Goal: Task Accomplishment & Management: Complete application form

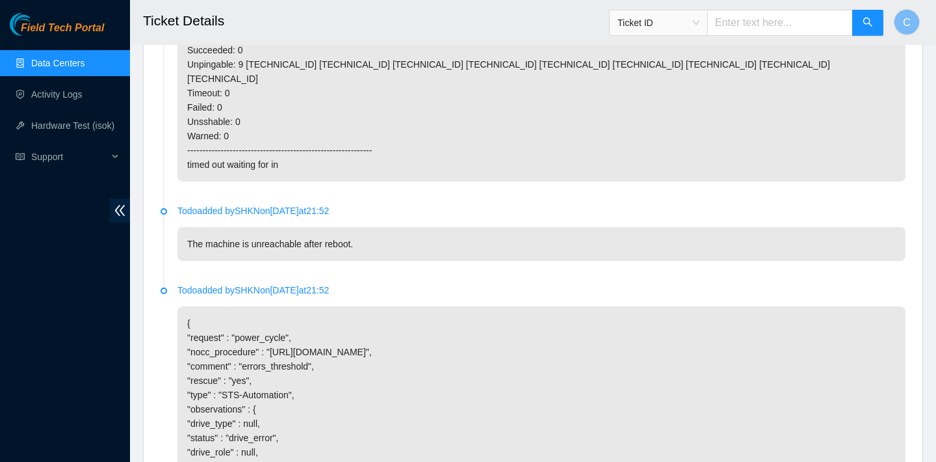
scroll to position [1431, 0]
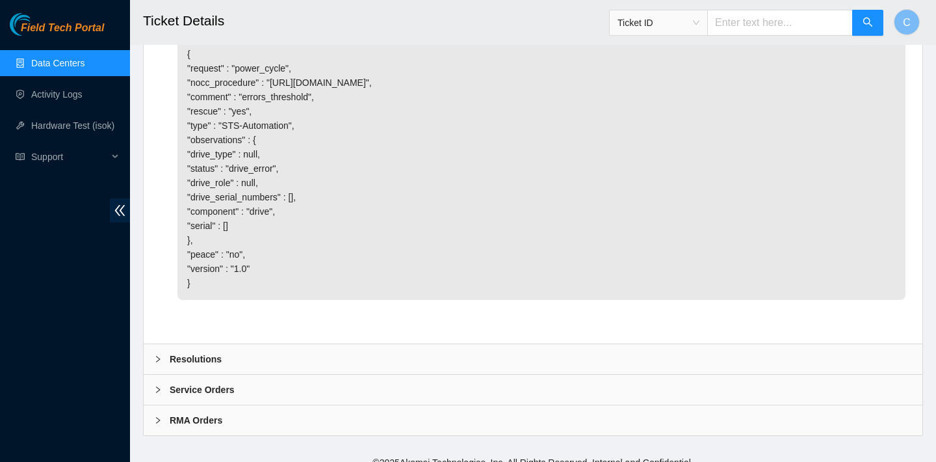
click at [391, 347] on div "Resolutions" at bounding box center [533, 359] width 779 height 30
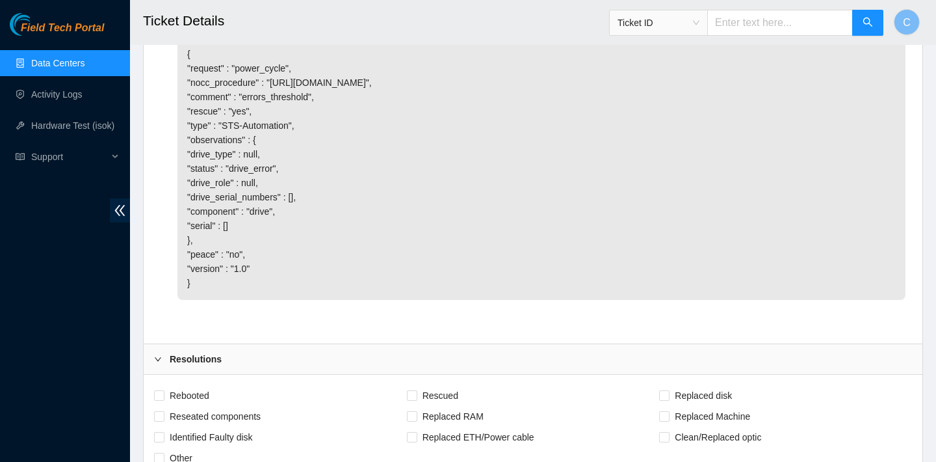
scroll to position [1614, 0]
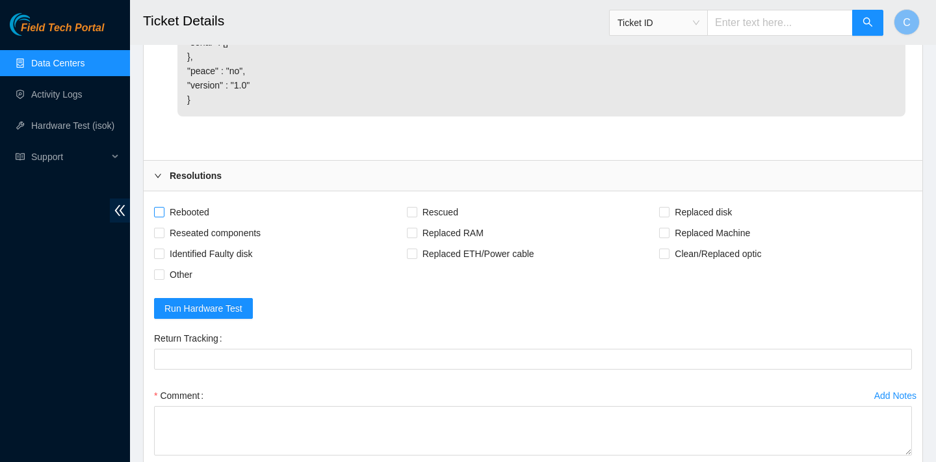
click at [198, 202] on span "Rebooted" at bounding box center [190, 212] width 50 height 21
click at [163, 207] on input "Rebooted" at bounding box center [158, 211] width 9 height 9
checkbox input "true"
click at [412, 207] on input "Rescued" at bounding box center [411, 211] width 9 height 9
checkbox input "true"
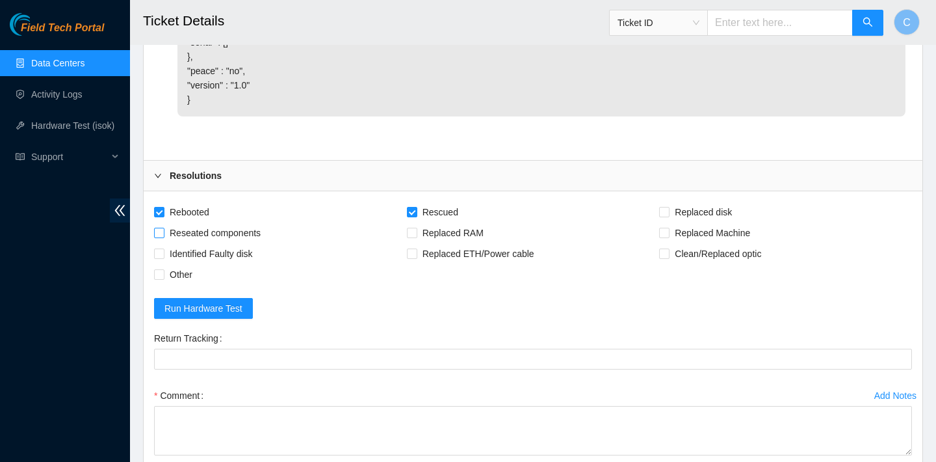
click at [254, 222] on span "Reseated components" at bounding box center [215, 232] width 101 height 21
click at [163, 228] on input "Reseated components" at bounding box center [158, 232] width 9 height 9
checkbox input "true"
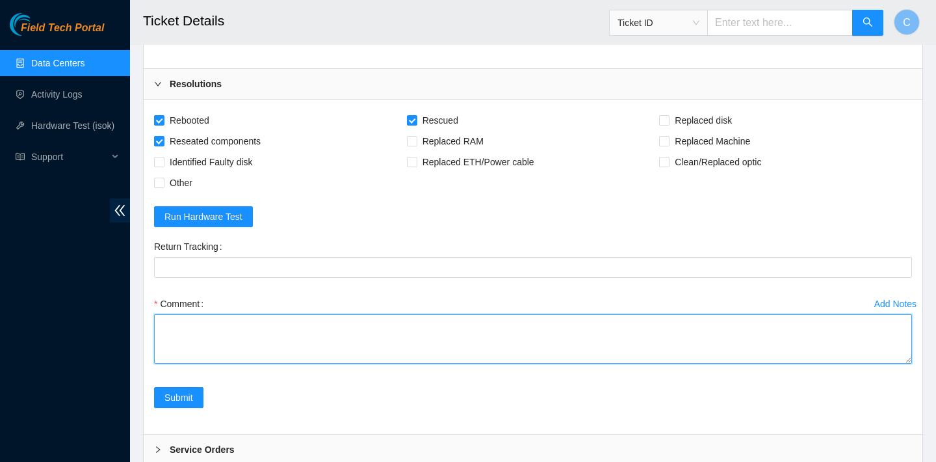
click at [310, 325] on textarea "Comment" at bounding box center [533, 338] width 758 height 49
paste textarea "found nodes were ticketed, power cycled for 5 minutes powered on, video returne…"
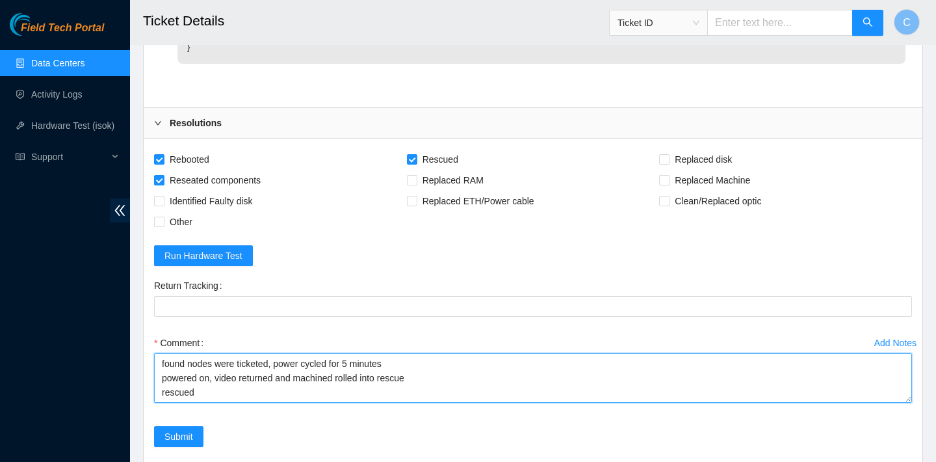
scroll to position [1624, 0]
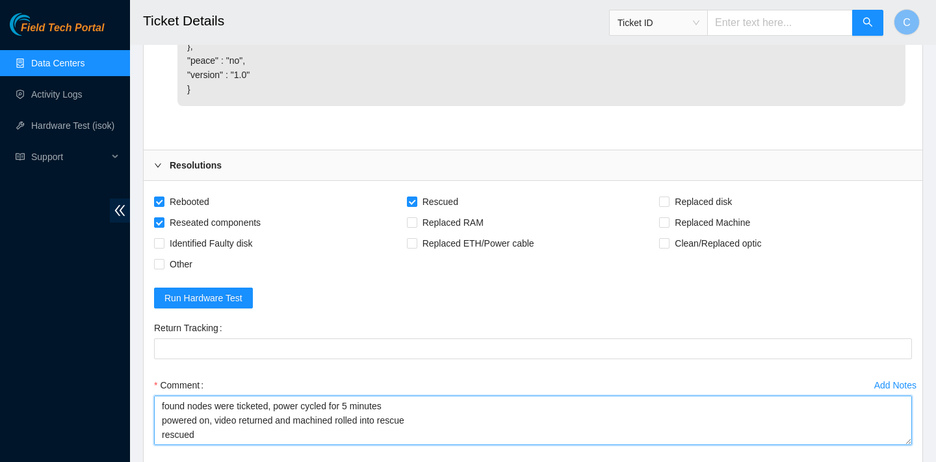
click at [161, 396] on textarea "found nodes were ticketed, power cycled for 5 minutes powered on, video returne…" at bounding box center [533, 419] width 758 height 49
click at [161, 395] on textarea "found nodes were ticketed, power cycled for 5 minutes powered on, video returne…" at bounding box center [533, 419] width 758 height 49
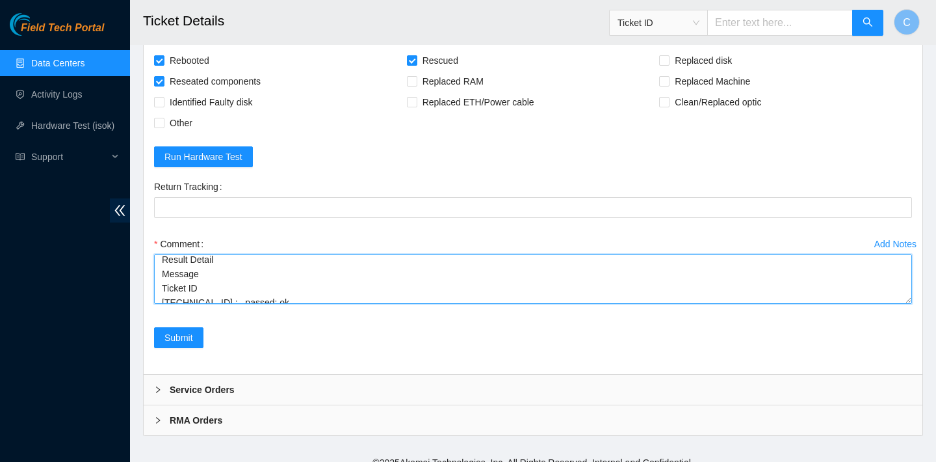
scroll to position [215, 0]
type textarea "verified SN shuffled disks rebooted no video and no rescue found nodes were tic…"
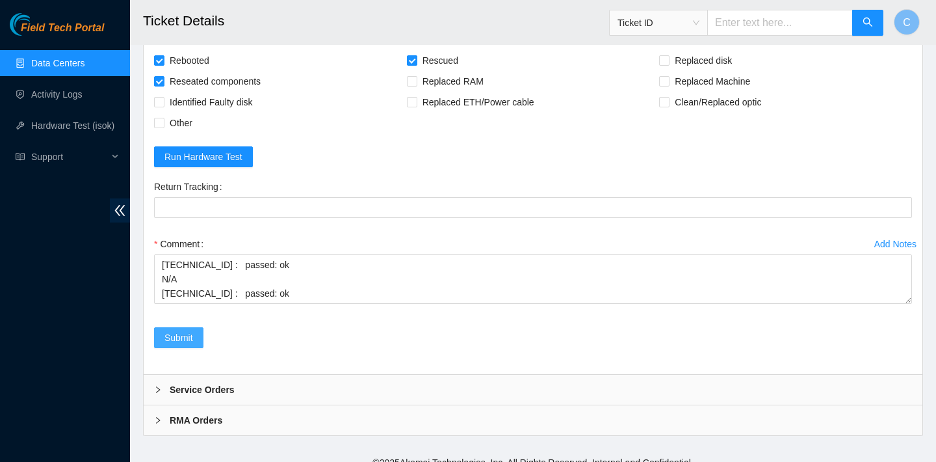
click at [185, 330] on span "Submit" at bounding box center [179, 337] width 29 height 14
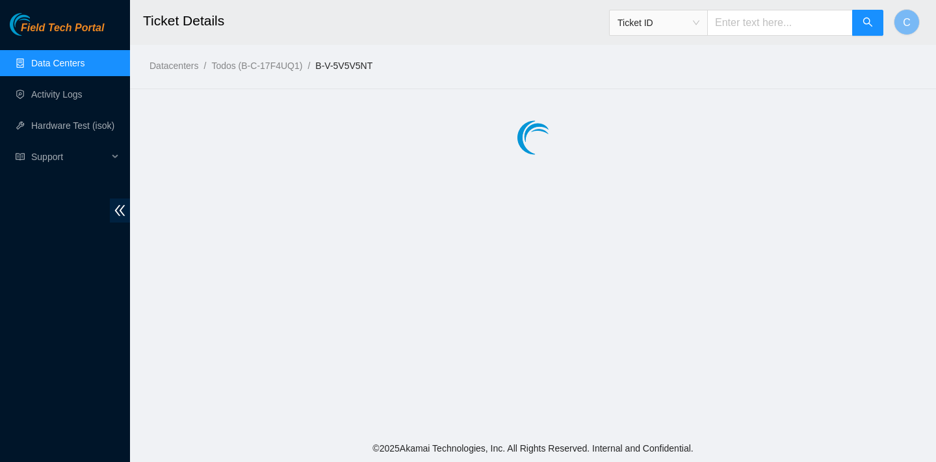
scroll to position [0, 0]
